Goal: Information Seeking & Learning: Compare options

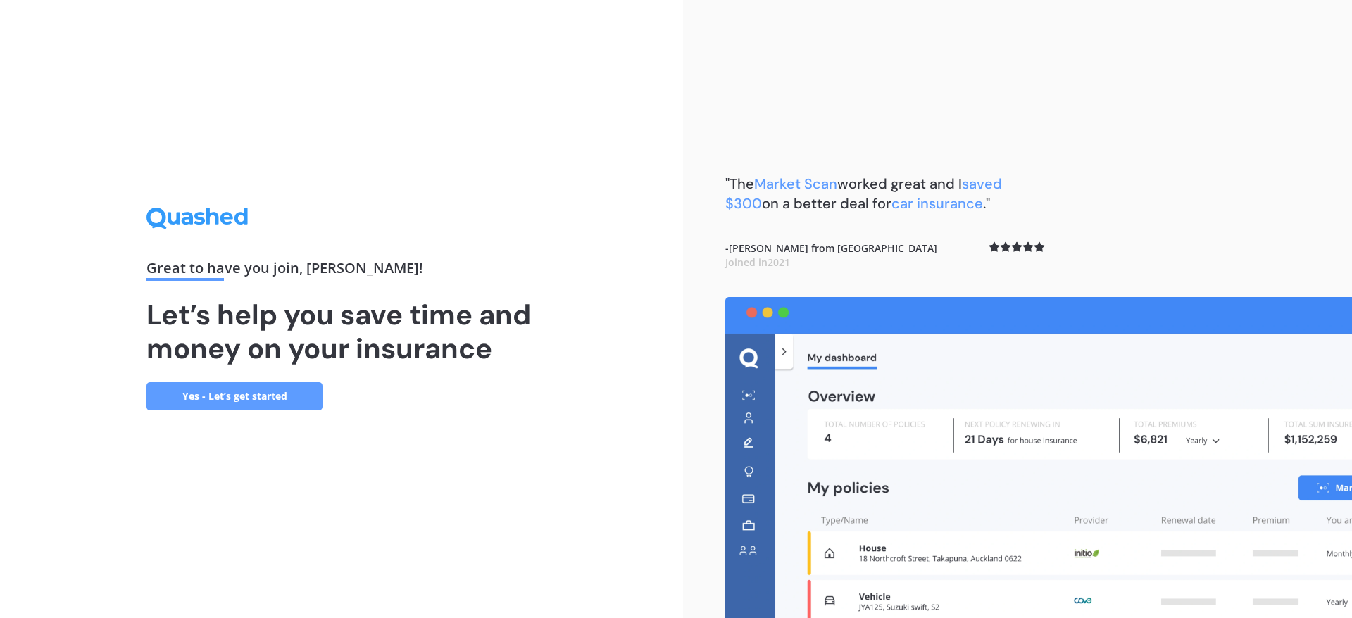
click at [270, 393] on link "Yes - Let’s get started" at bounding box center [235, 396] width 176 height 28
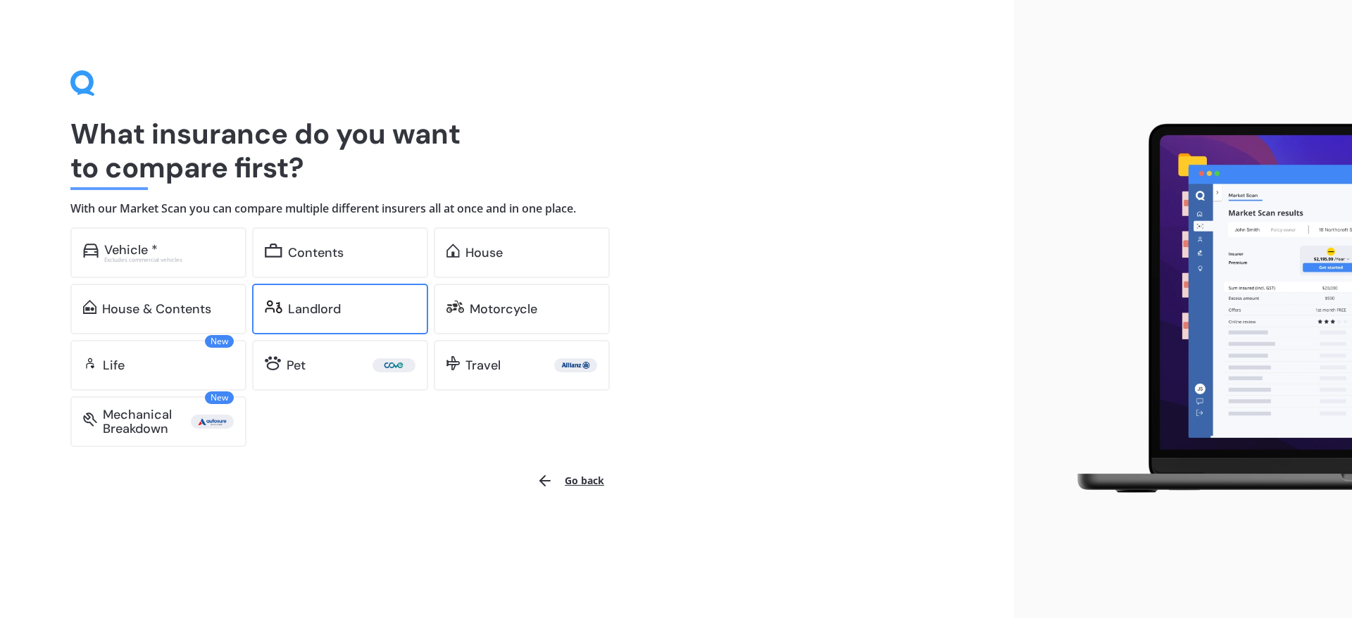
click at [327, 308] on div "Landlord" at bounding box center [314, 309] width 53 height 14
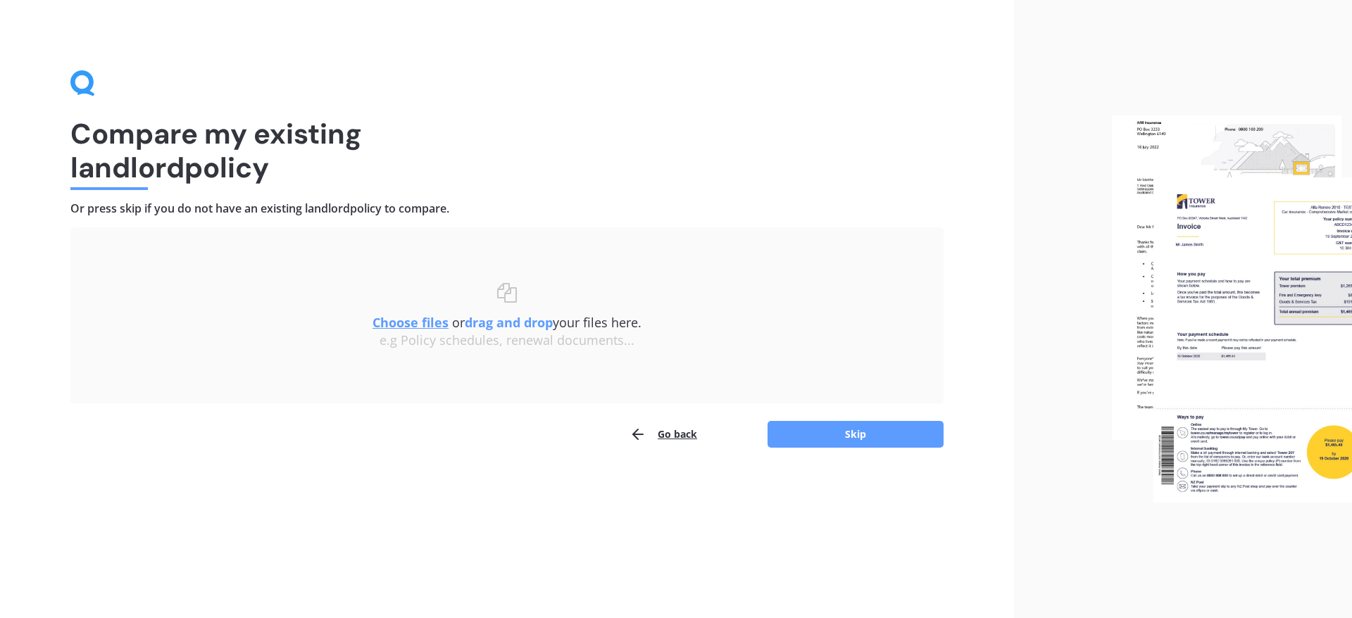
click at [416, 320] on u "Choose files" at bounding box center [411, 322] width 76 height 17
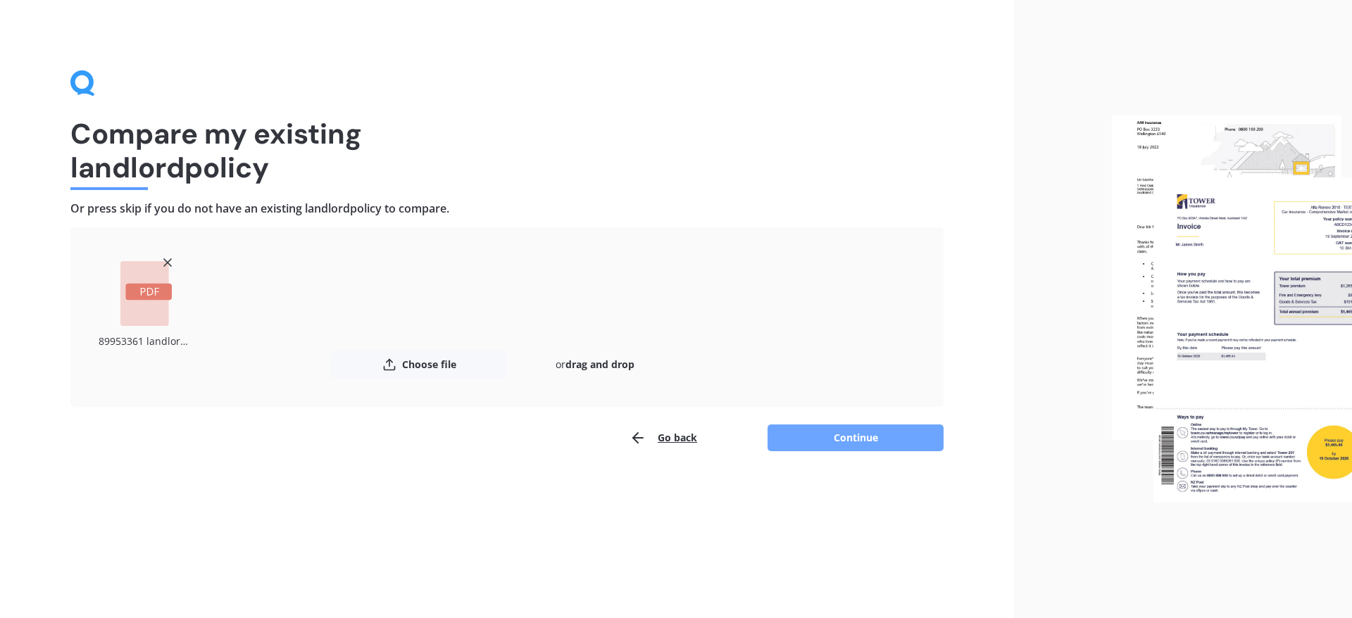
click at [828, 435] on button "Continue" at bounding box center [856, 438] width 176 height 27
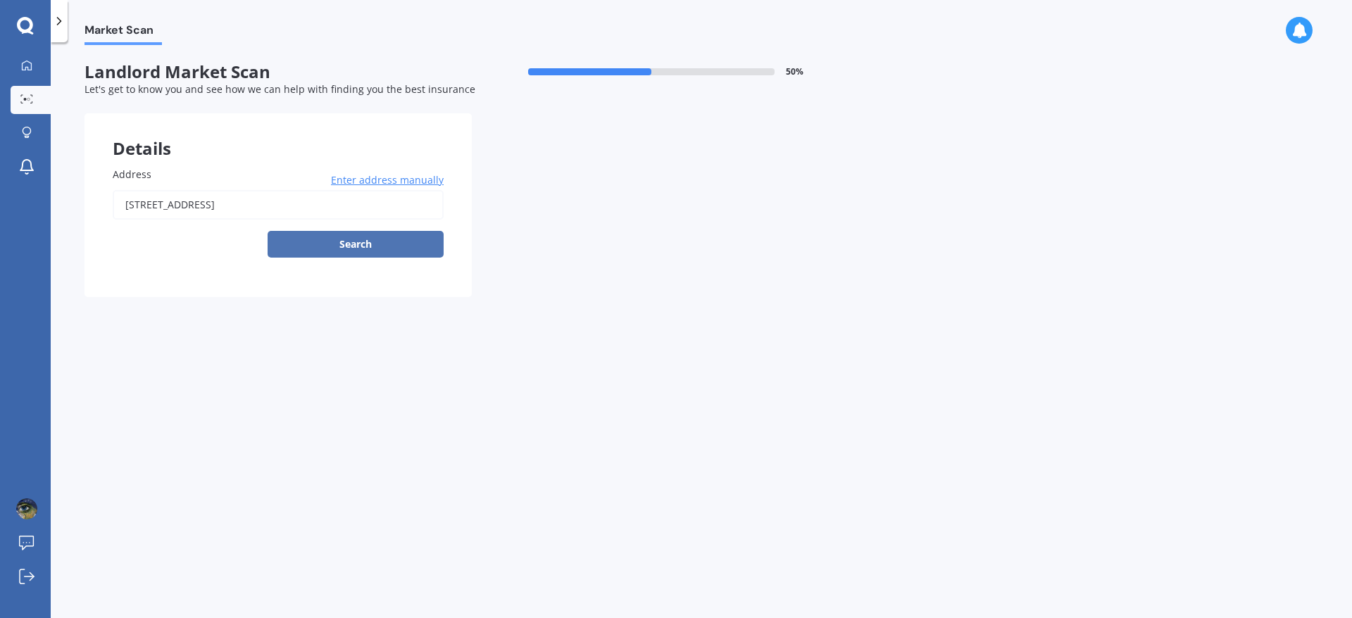
click at [389, 244] on button "Search" at bounding box center [356, 244] width 176 height 27
type input "[STREET_ADDRESS]"
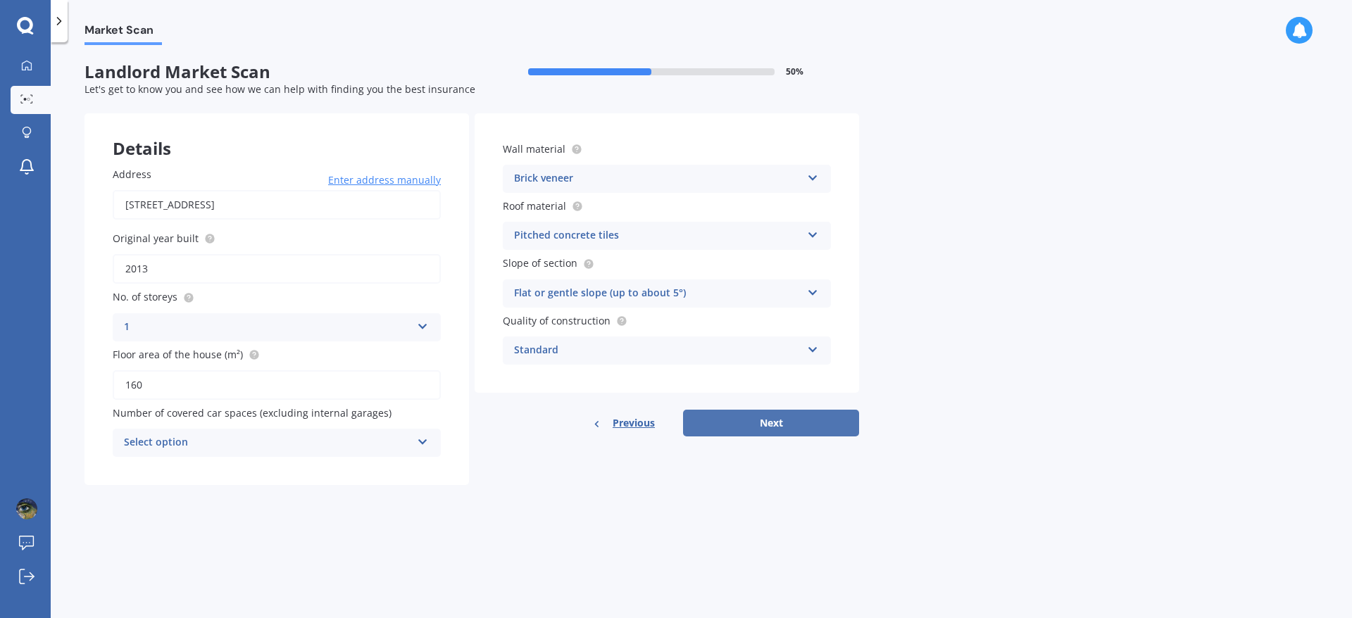
click at [787, 421] on button "Next" at bounding box center [771, 423] width 176 height 27
click at [423, 442] on icon at bounding box center [422, 440] width 12 height 10
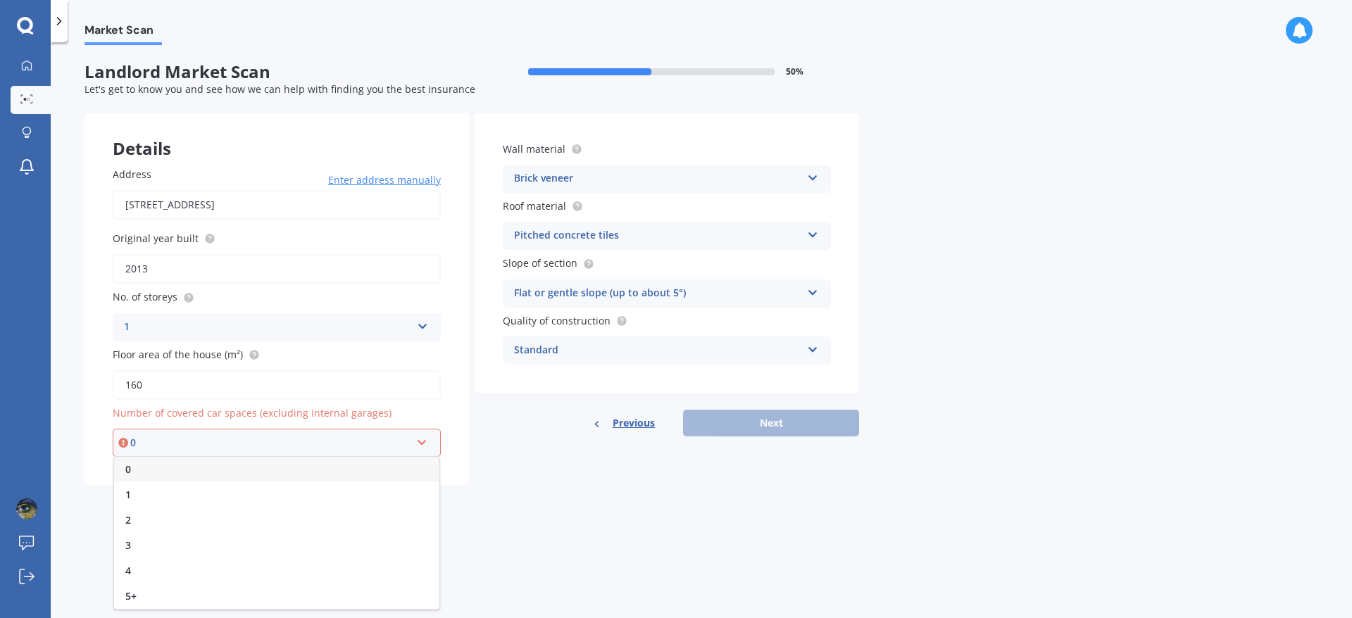
click at [351, 473] on div "0" at bounding box center [276, 469] width 325 height 25
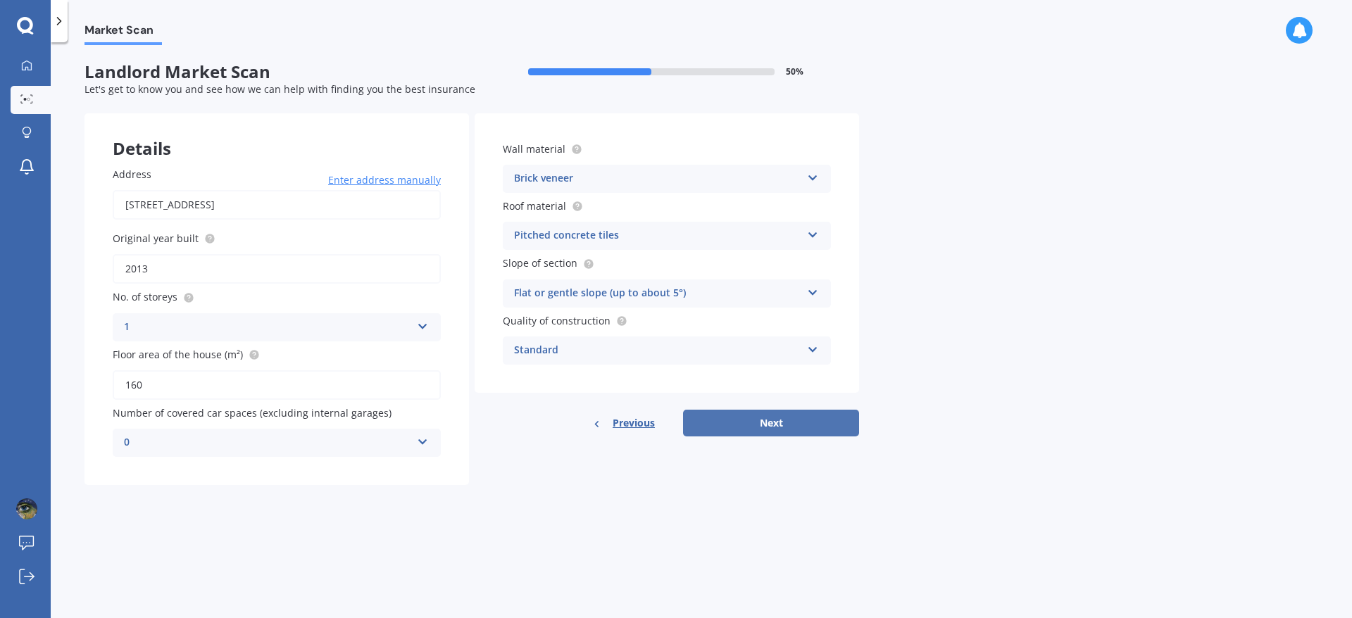
click at [790, 418] on button "Next" at bounding box center [771, 423] width 176 height 27
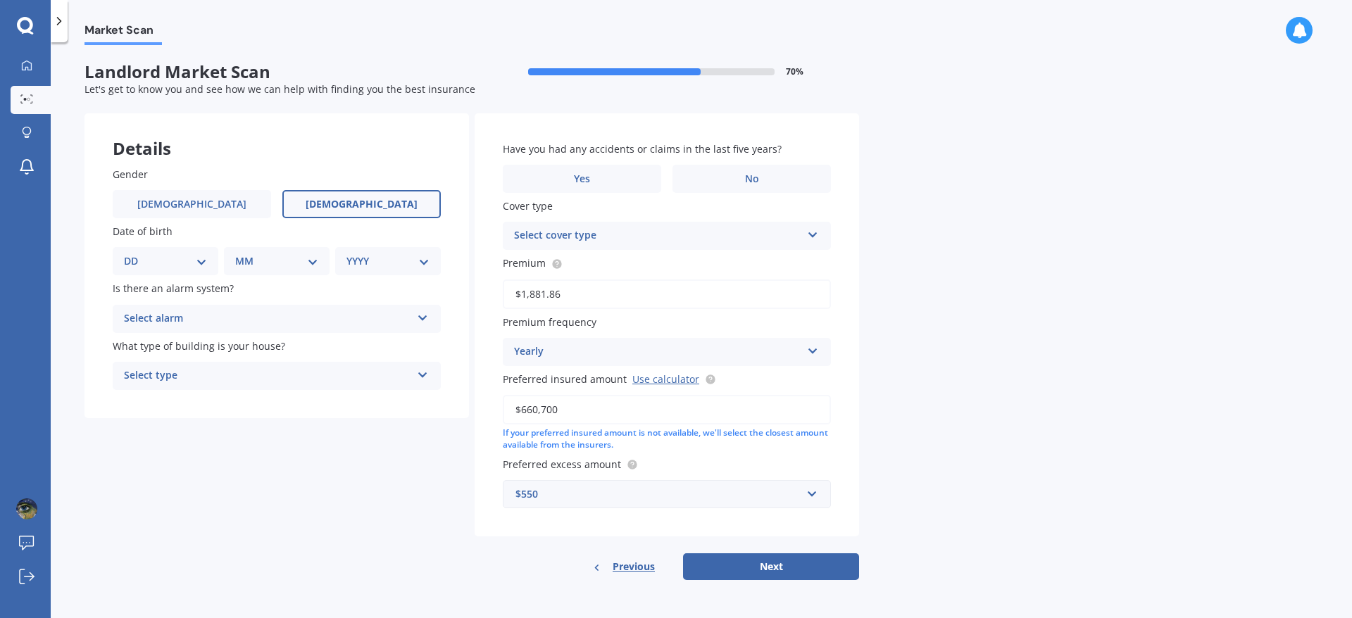
click at [370, 199] on span "[DEMOGRAPHIC_DATA]" at bounding box center [362, 205] width 112 height 12
click at [0, 0] on input "[DEMOGRAPHIC_DATA]" at bounding box center [0, 0] width 0 height 0
click at [206, 260] on select "DD 01 02 03 04 05 06 07 08 09 10 11 12 13 14 15 16 17 18 19 20 21 22 23 24 25 2…" at bounding box center [165, 261] width 83 height 15
select select "28"
click at [135, 254] on select "DD 01 02 03 04 05 06 07 08 09 10 11 12 13 14 15 16 17 18 19 20 21 22 23 24 25 2…" at bounding box center [165, 261] width 83 height 15
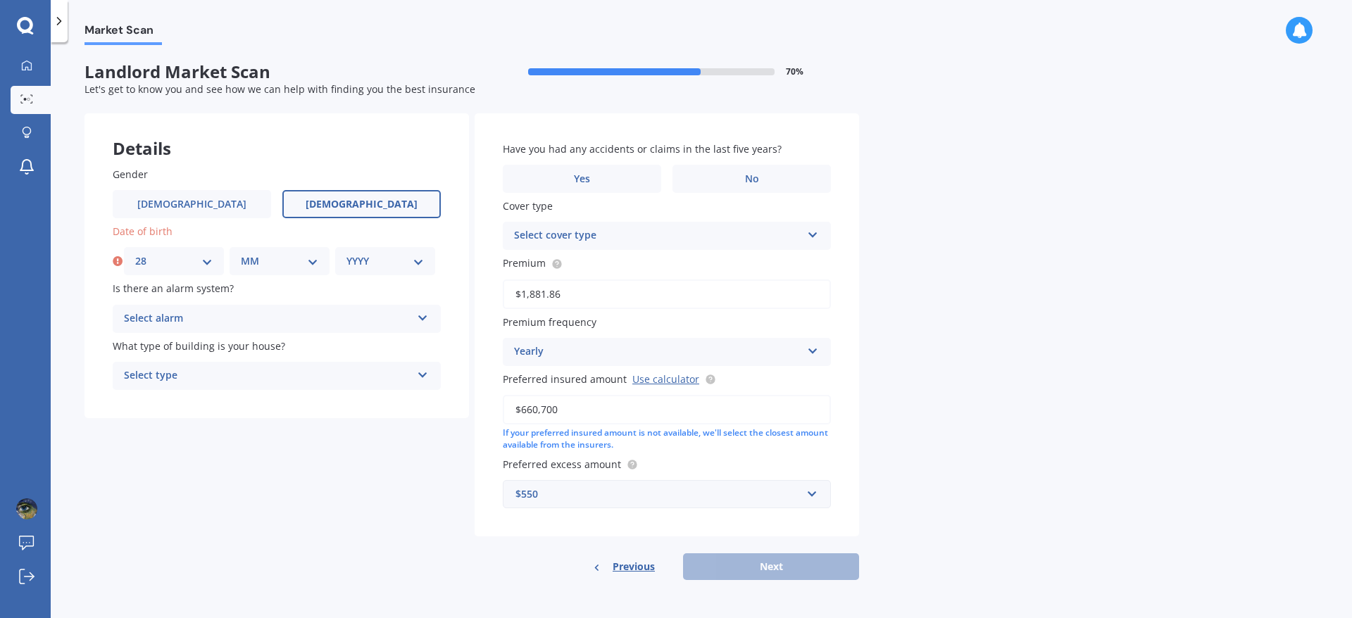
click at [313, 260] on select "MM 01 02 03 04 05 06 07 08 09 10 11 12" at bounding box center [279, 261] width 77 height 15
select select "01"
click at [241, 254] on select "MM 01 02 03 04 05 06 07 08 09 10 11 12" at bounding box center [279, 261] width 77 height 15
click at [424, 259] on div "YYYY 2009 2008 2007 2006 2005 2004 2003 2002 2001 2000 1999 1998 1997 1996 1995…" at bounding box center [385, 261] width 100 height 28
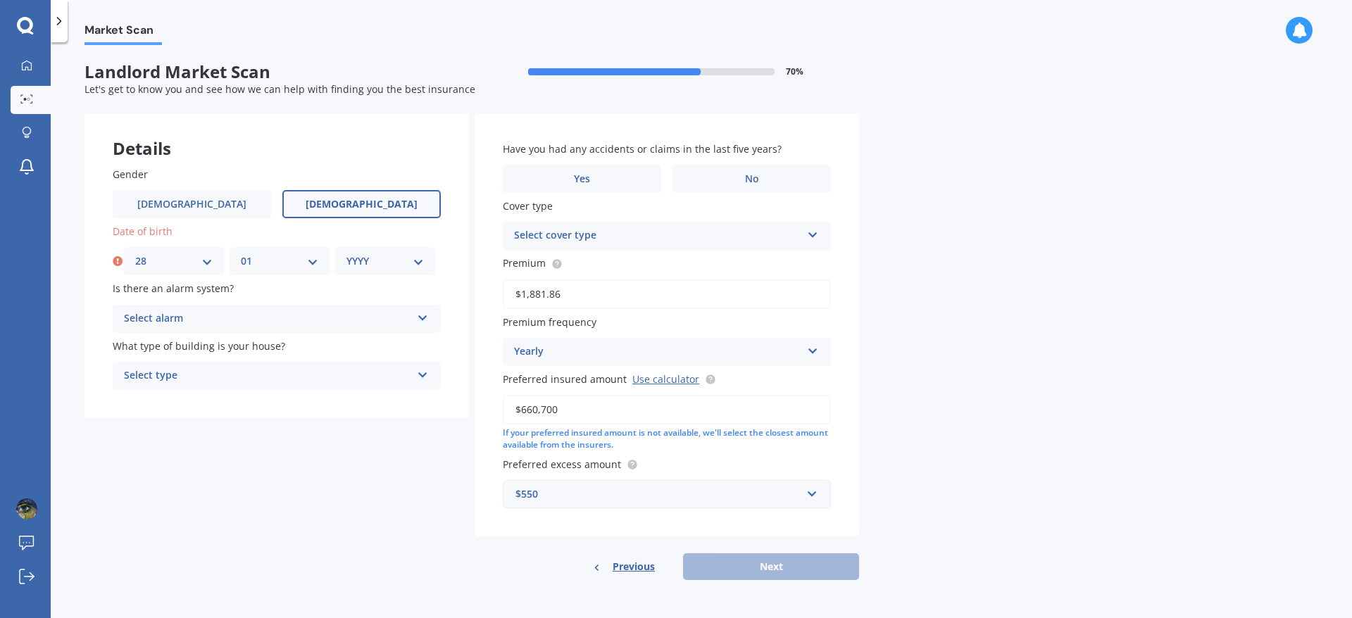
click at [421, 260] on select "YYYY 2009 2008 2007 2006 2005 2004 2003 2002 2001 2000 1999 1998 1997 1996 1995…" at bounding box center [385, 261] width 77 height 15
select select "1973"
click at [347, 254] on select "YYYY 2009 2008 2007 2006 2005 2004 2003 2002 2001 2000 1999 1998 1997 1996 1995…" at bounding box center [385, 261] width 77 height 15
click at [275, 316] on div "Select alarm" at bounding box center [267, 319] width 287 height 17
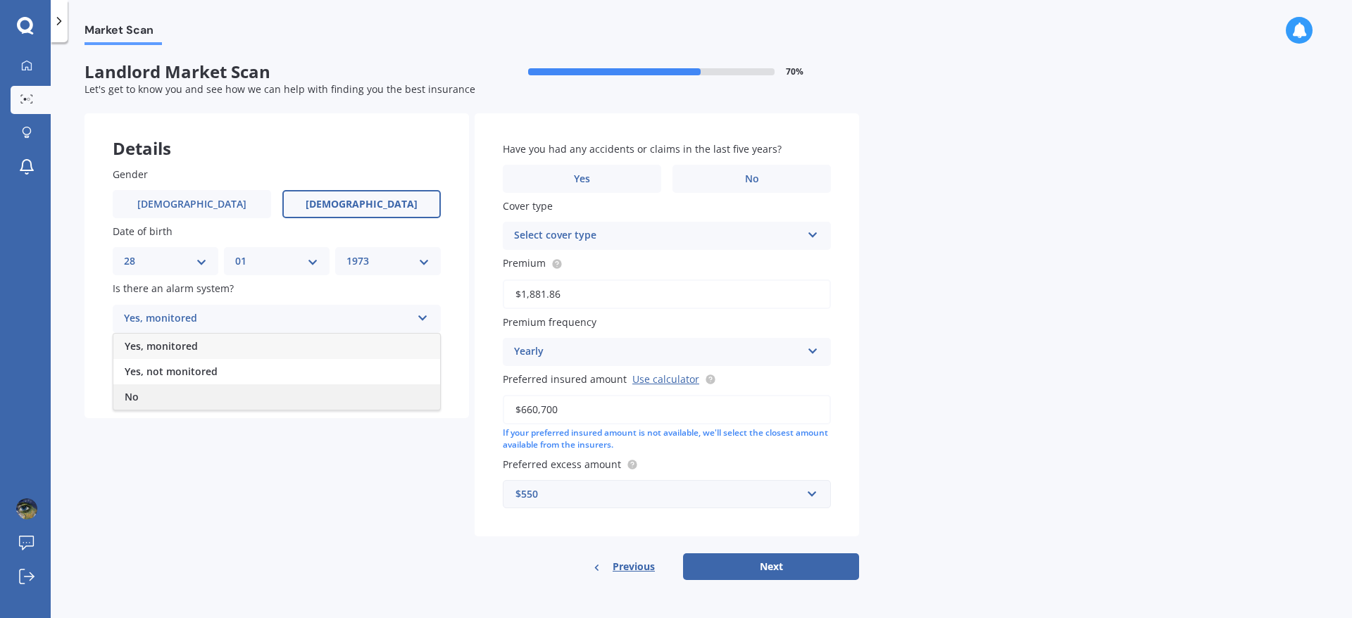
click at [182, 406] on div "No" at bounding box center [276, 397] width 327 height 25
click at [216, 382] on div "Select type" at bounding box center [267, 376] width 287 height 17
click at [183, 403] on span "Freestanding" at bounding box center [156, 403] width 63 height 13
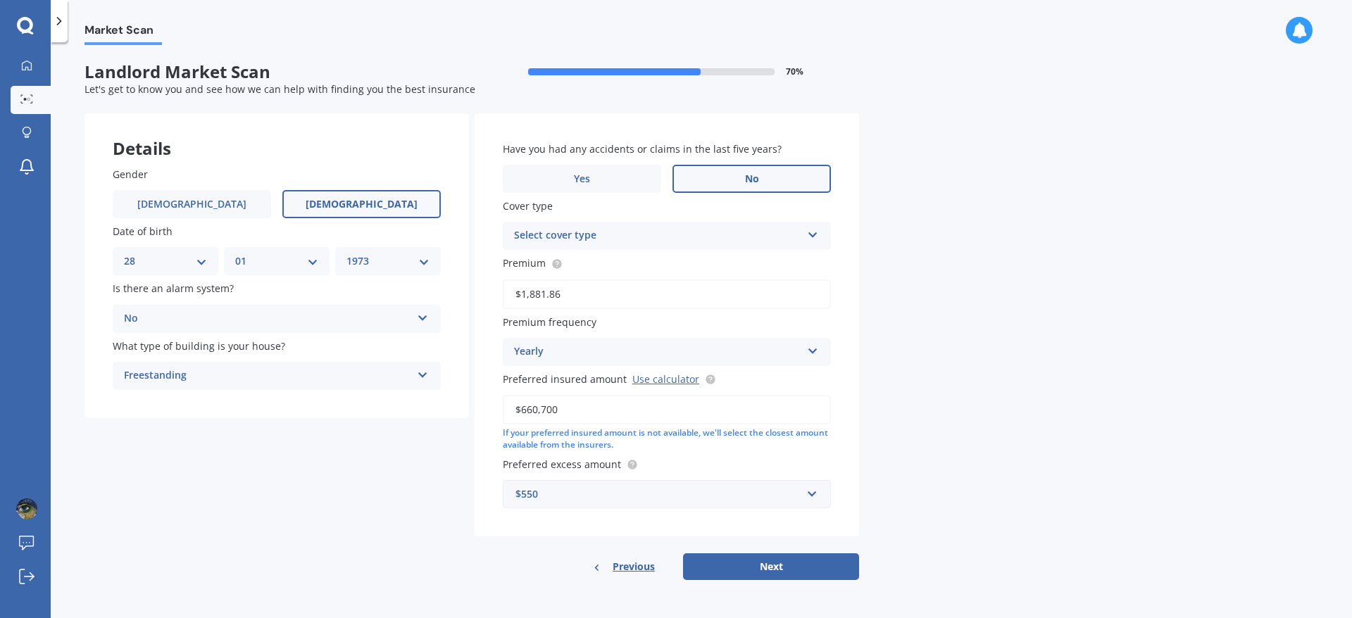
click at [755, 177] on span "No" at bounding box center [752, 179] width 14 height 12
click at [0, 0] on input "No" at bounding box center [0, 0] width 0 height 0
click at [816, 230] on icon at bounding box center [813, 233] width 12 height 10
click at [740, 266] on div "Landlord Insurance" at bounding box center [667, 263] width 327 height 25
click at [766, 570] on button "Next" at bounding box center [771, 567] width 176 height 27
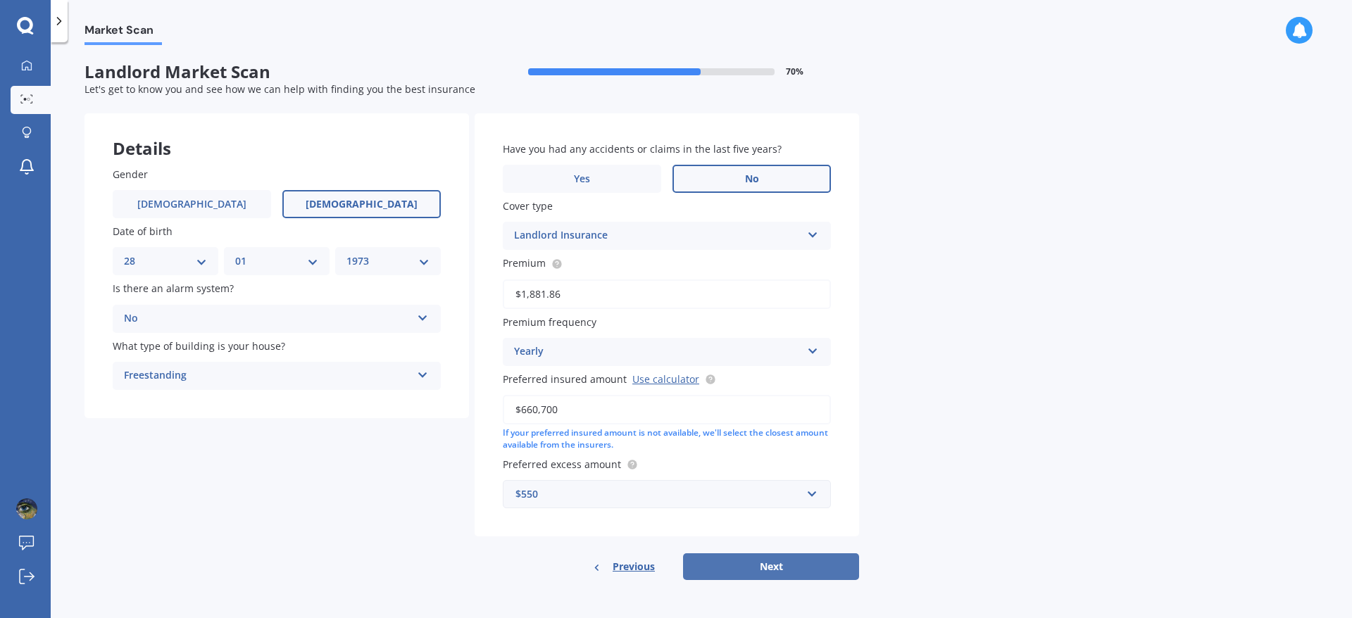
select select "28"
select select "01"
select select "1973"
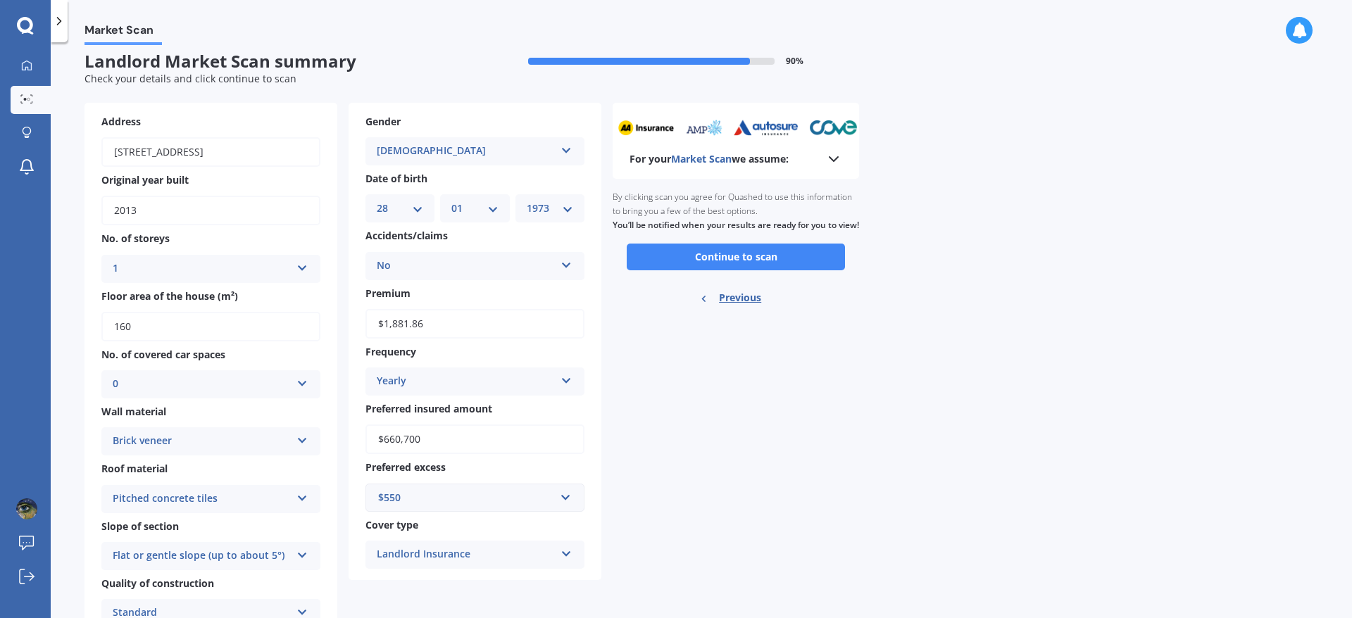
scroll to position [1, 0]
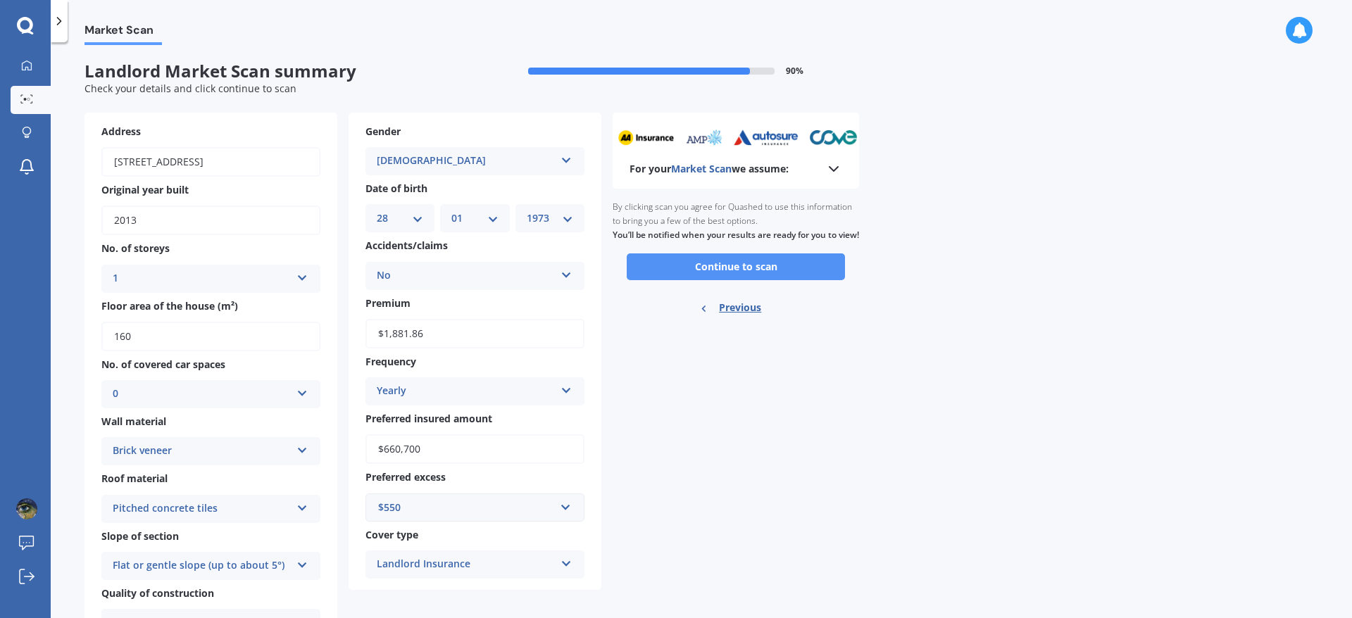
click at [746, 278] on button "Continue to scan" at bounding box center [736, 267] width 218 height 27
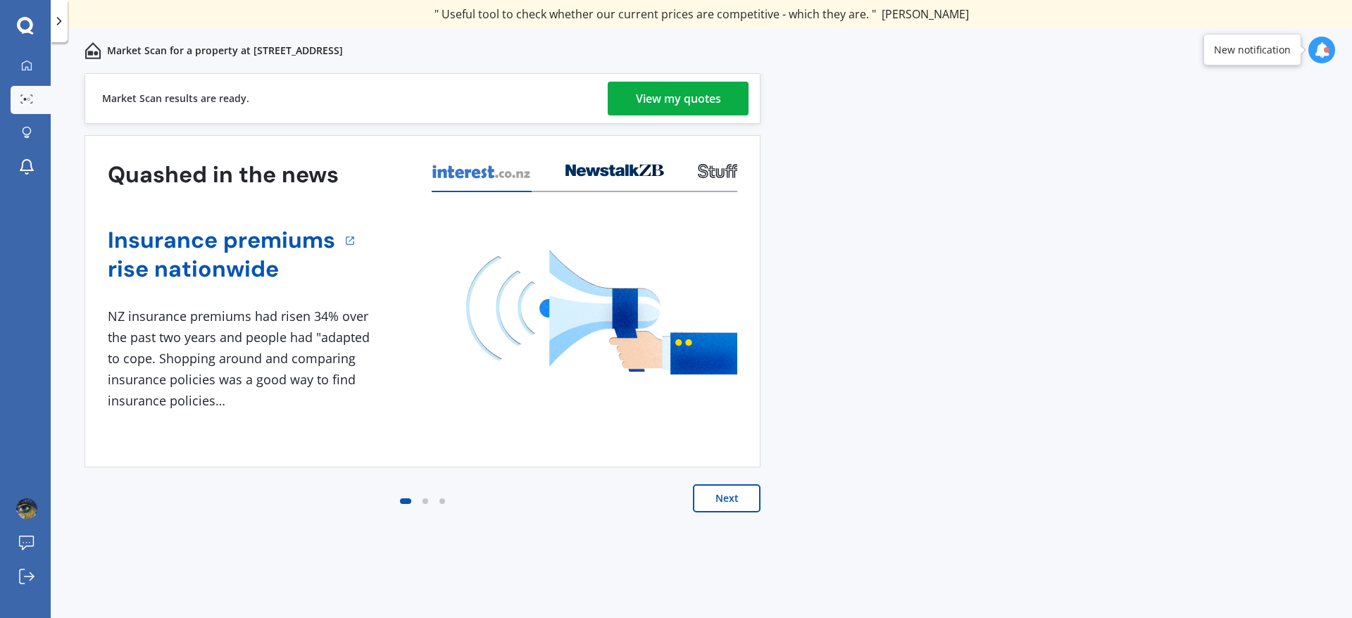
click at [706, 95] on div "View my quotes" at bounding box center [678, 99] width 85 height 34
